Goal: Entertainment & Leisure: Consume media (video, audio)

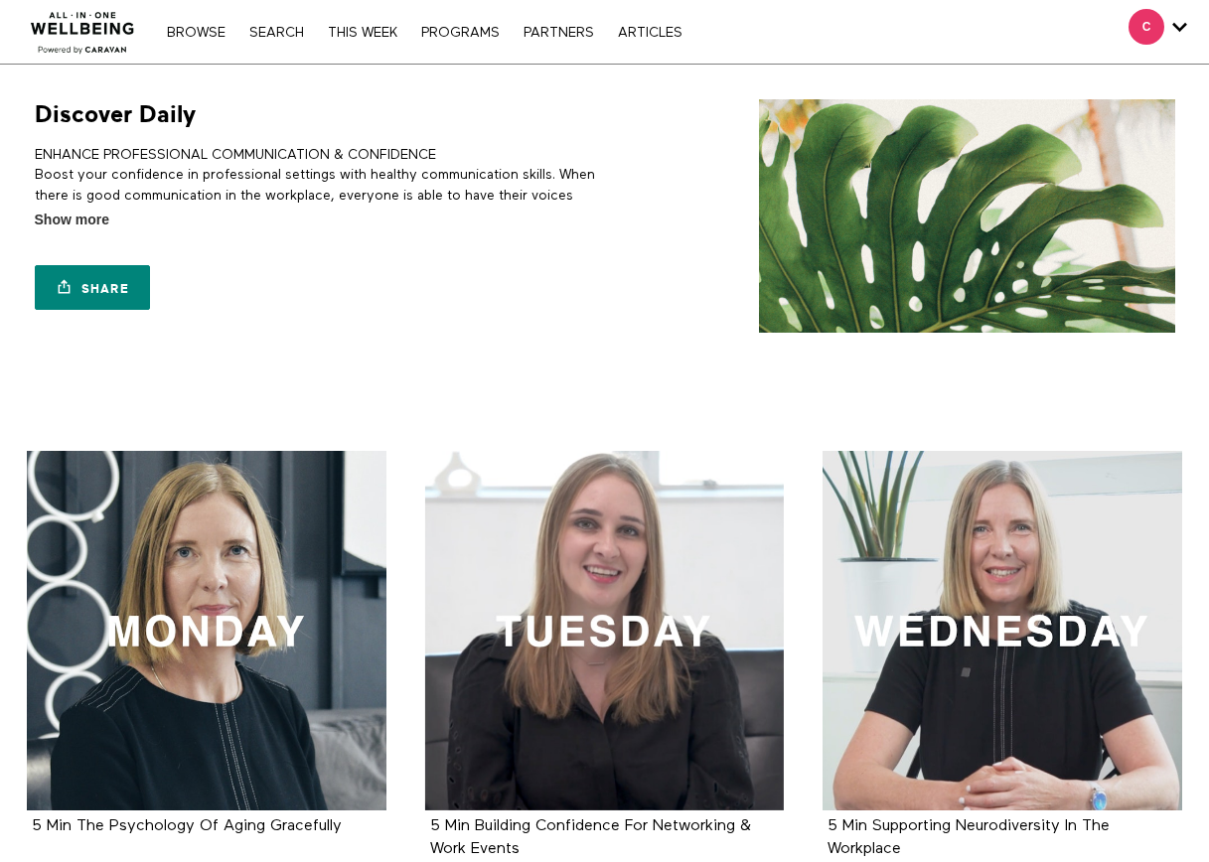
scroll to position [795, 0]
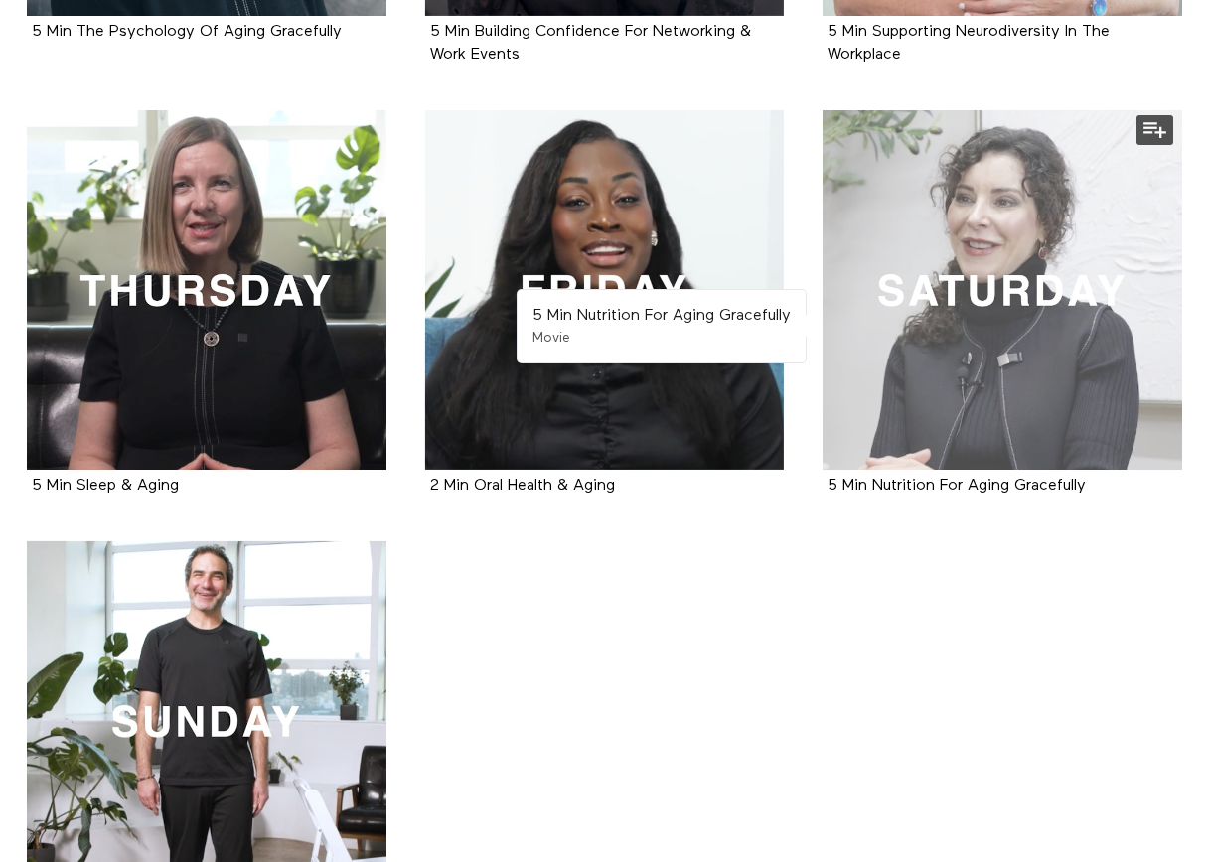
click at [960, 269] on div at bounding box center [1002, 290] width 360 height 360
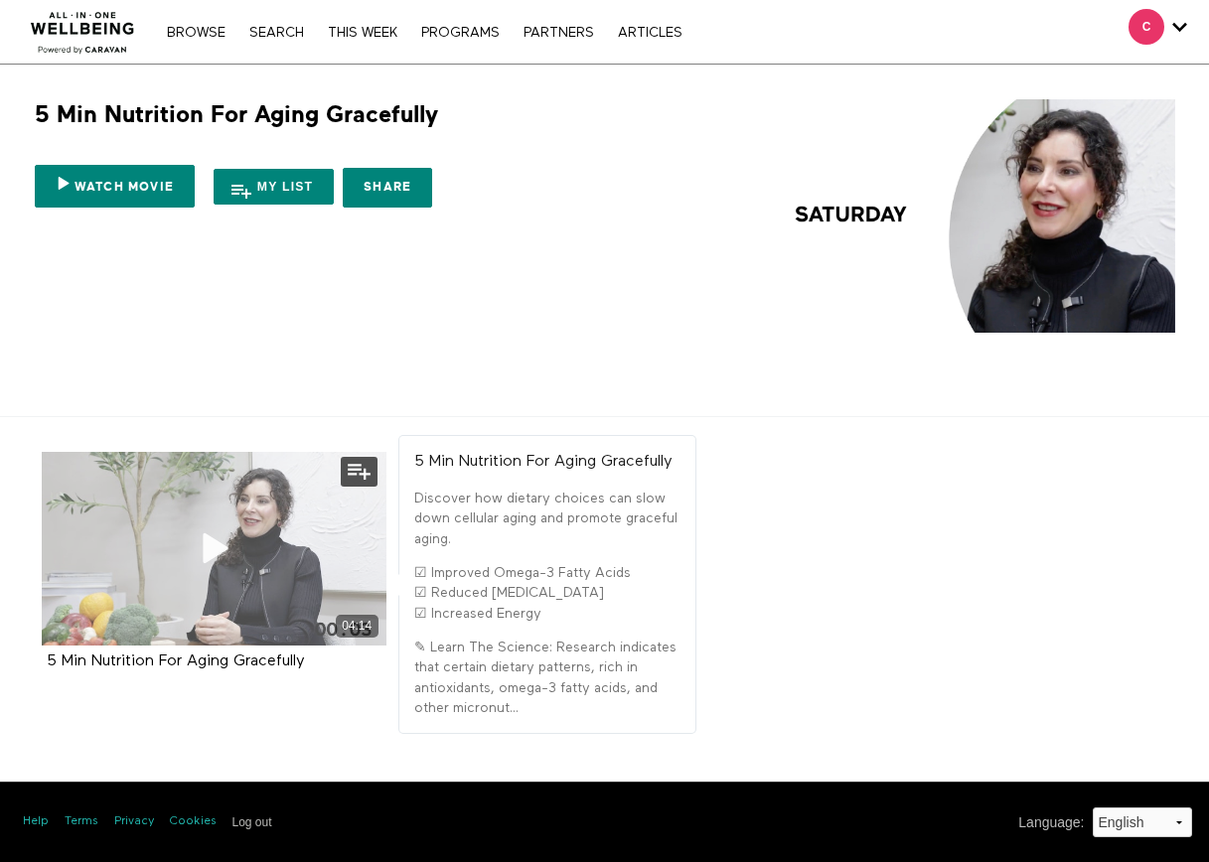
click at [219, 554] on icon at bounding box center [214, 548] width 60 height 35
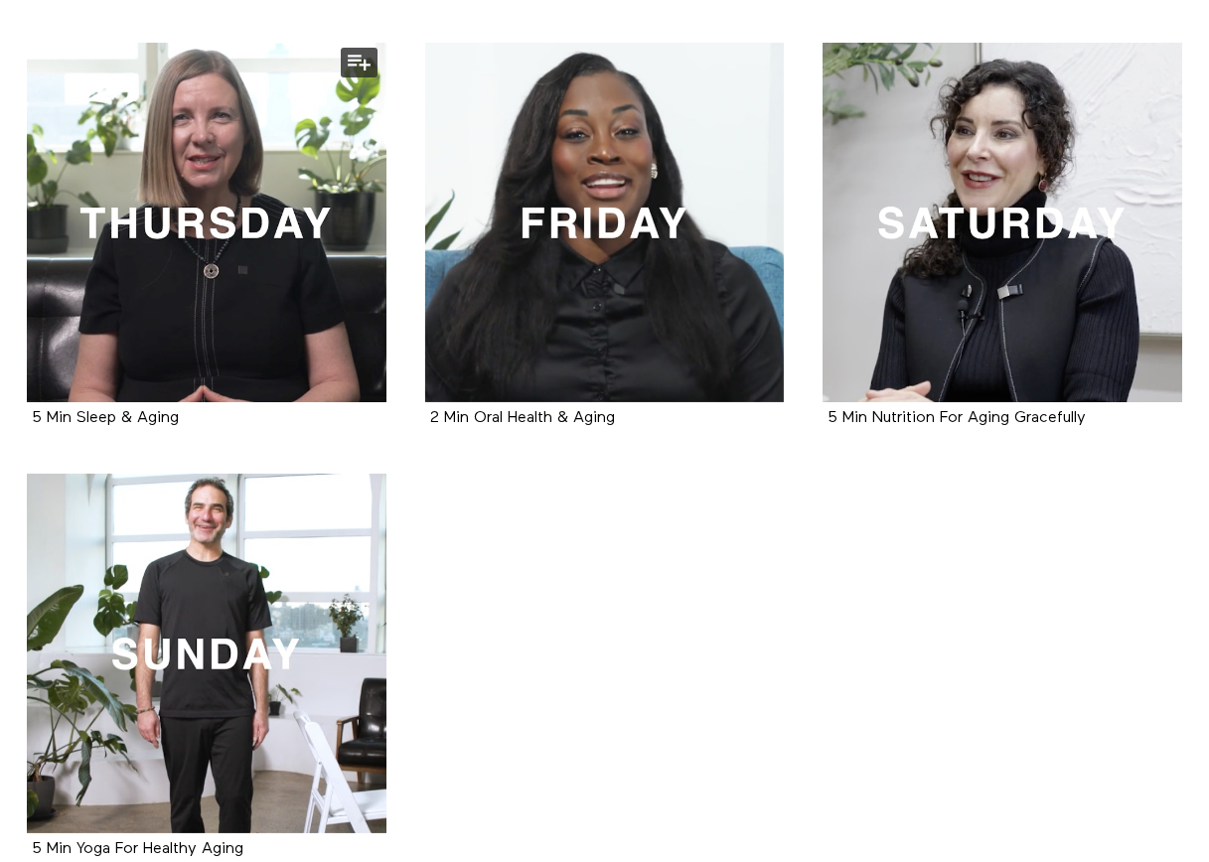
scroll to position [993, 0]
